Goal: Find specific page/section: Find specific page/section

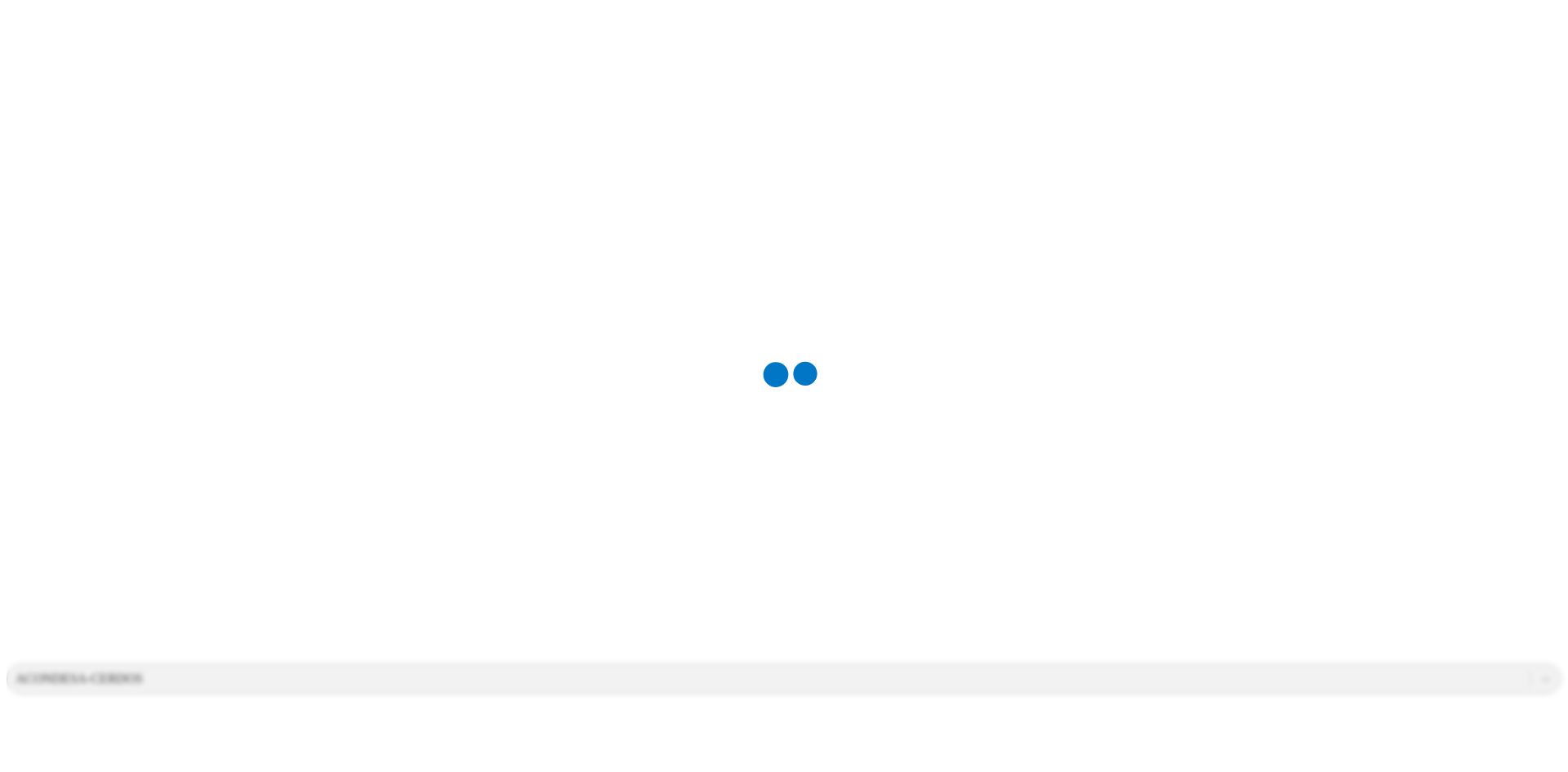
click at [489, 88] on div at bounding box center [790, 386] width 1568 height 772
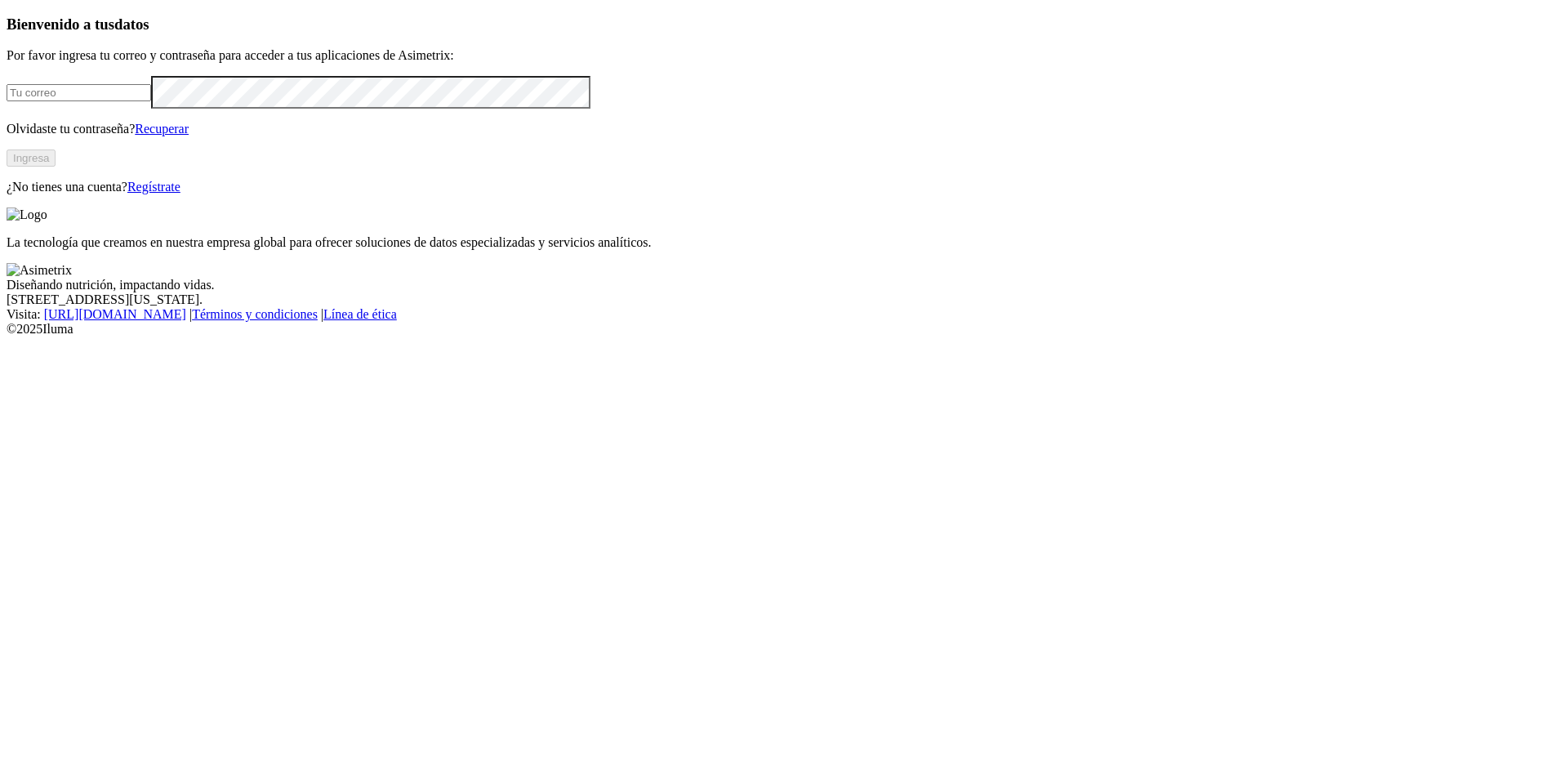
click at [151, 101] on input "email" at bounding box center [78, 93] width 145 height 17
type input "[PERSON_NAME][EMAIL_ADDRESS][PERSON_NAME][DOMAIN_NAME]"
click at [56, 166] on button "Ingresa" at bounding box center [31, 158] width 49 height 17
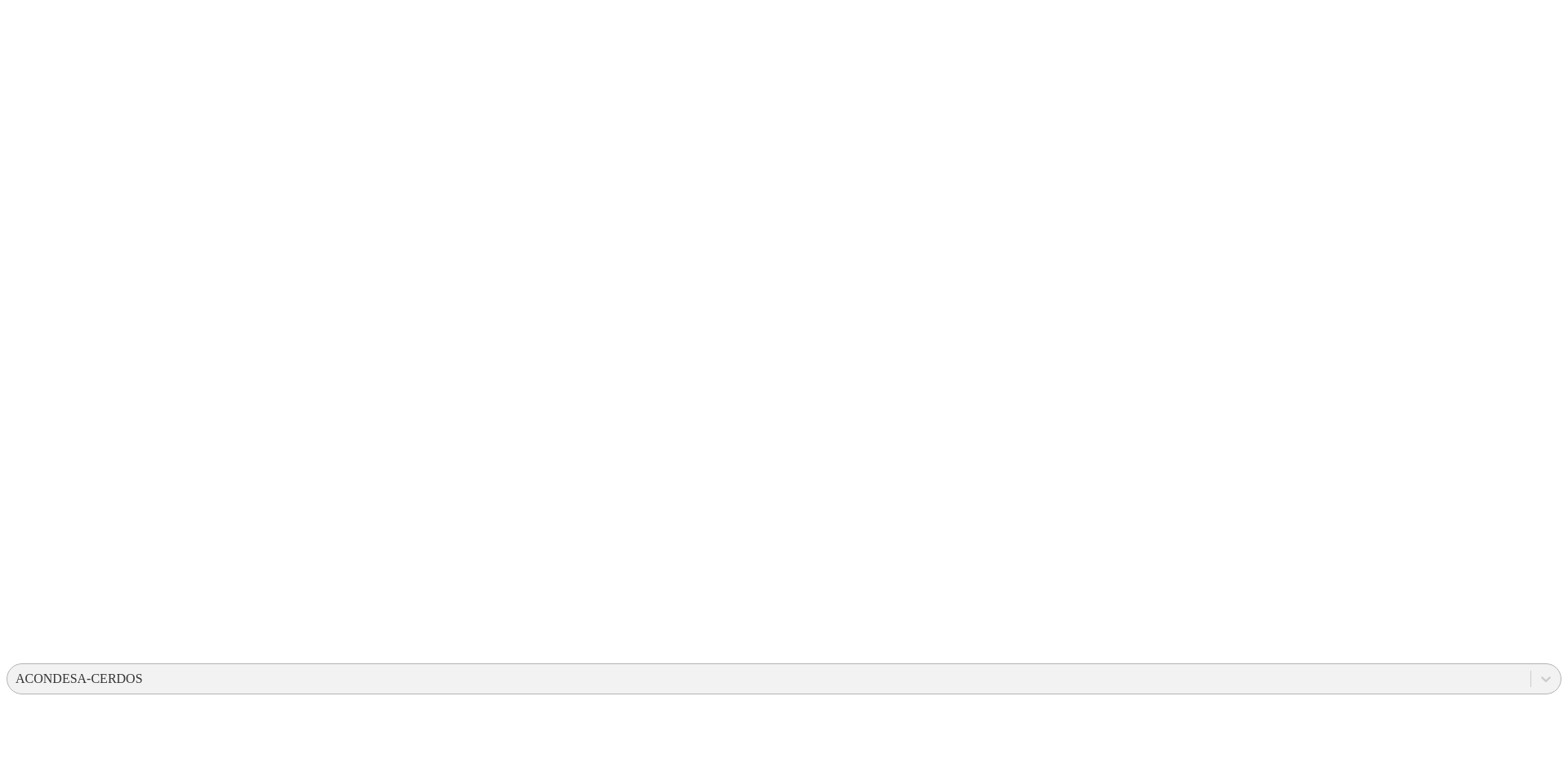
click at [143, 671] on div "ACONDESA-CERDOS" at bounding box center [79, 678] width 127 height 15
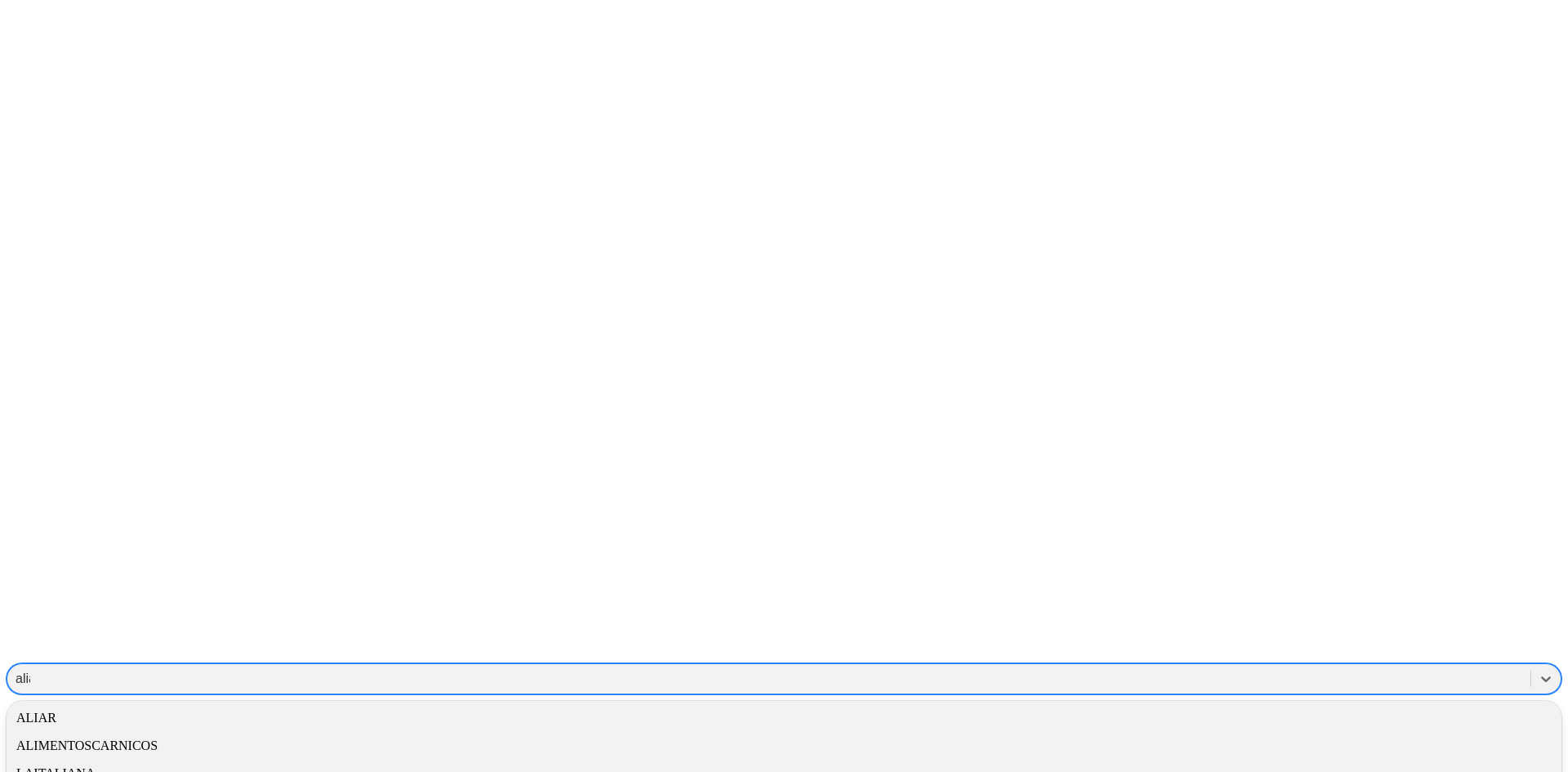
type input "aliar"
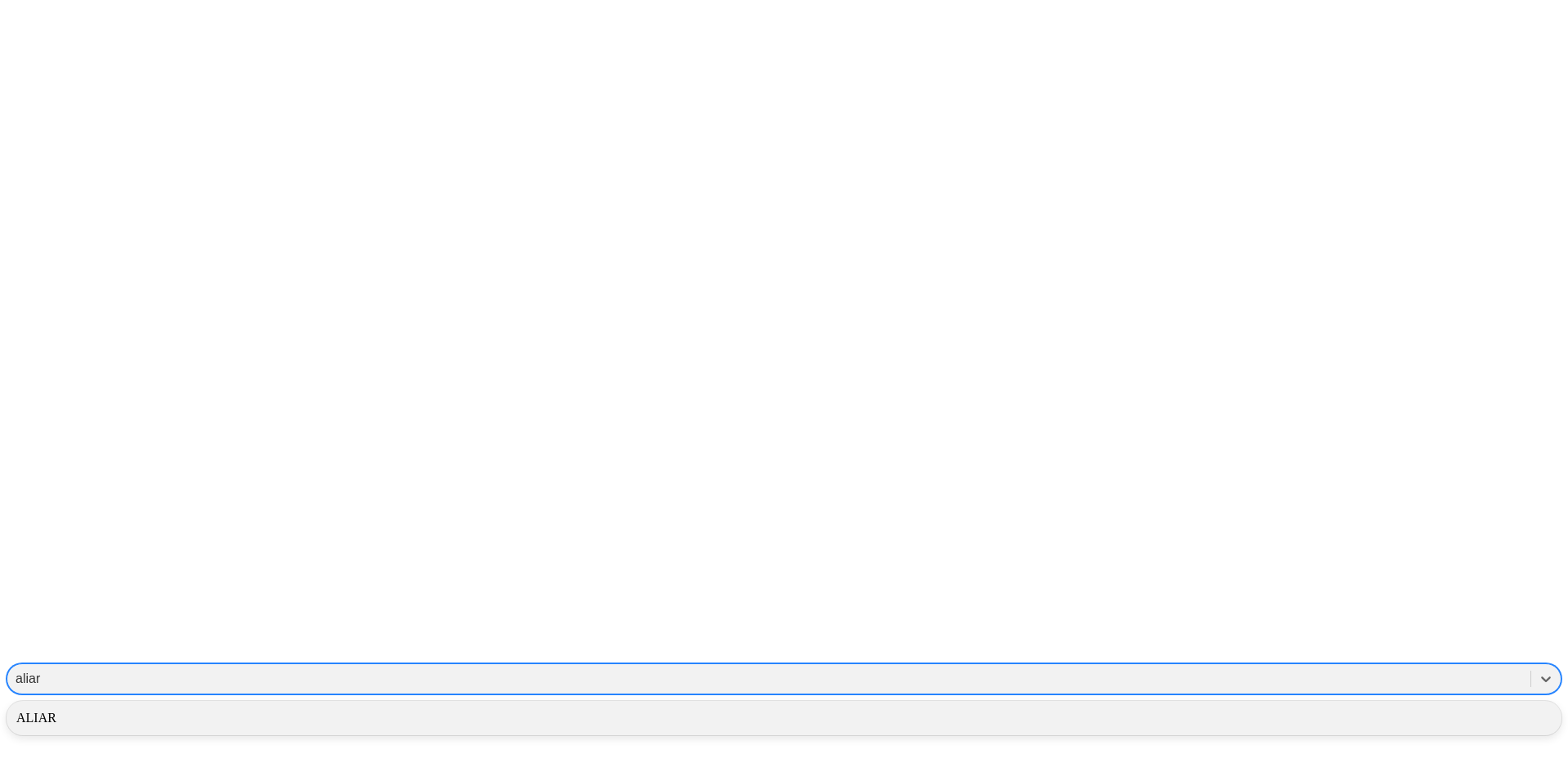
click at [1285, 704] on div "ALIAR" at bounding box center [784, 718] width 1555 height 28
